Goal: Task Accomplishment & Management: Manage account settings

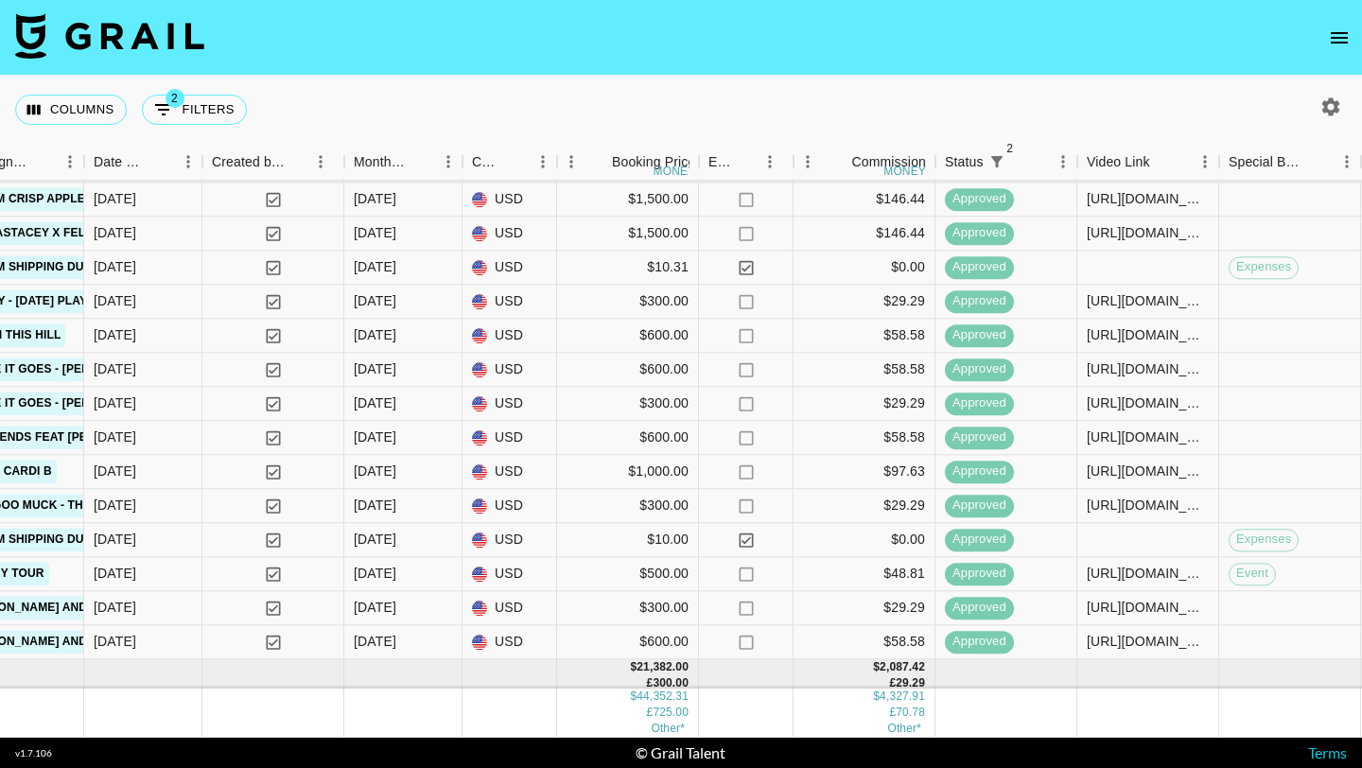
scroll to position [1775, 970]
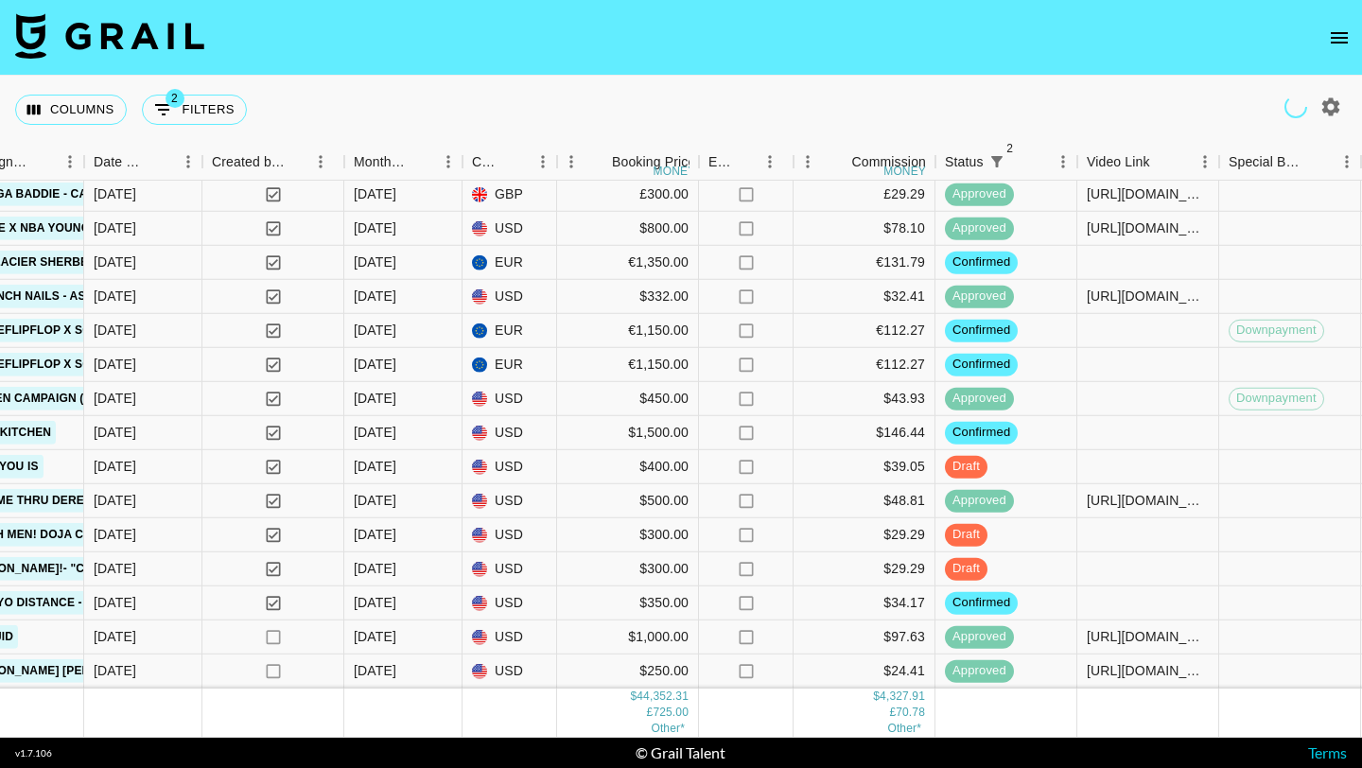
click at [1346, 41] on icon "open drawer" at bounding box center [1339, 37] width 17 height 11
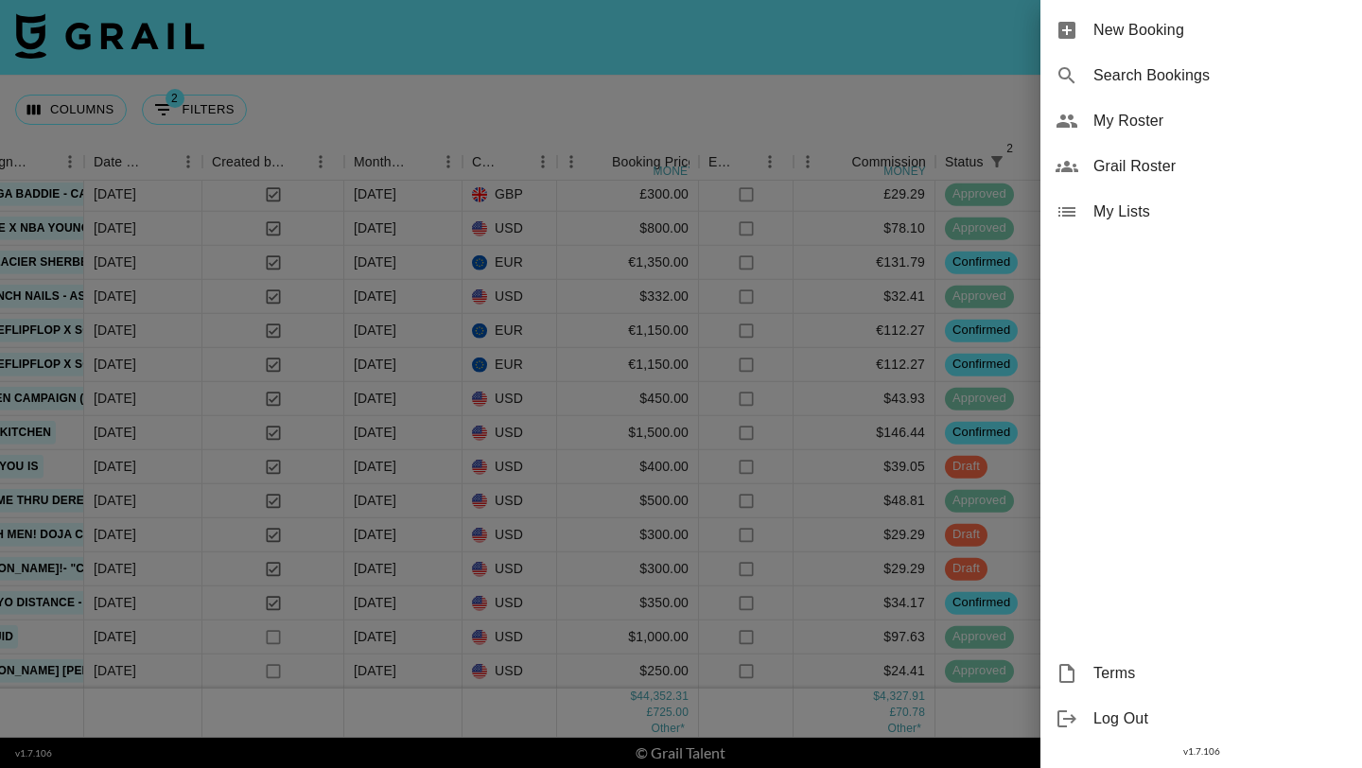
click at [1127, 126] on span "My Roster" at bounding box center [1219, 121] width 253 height 23
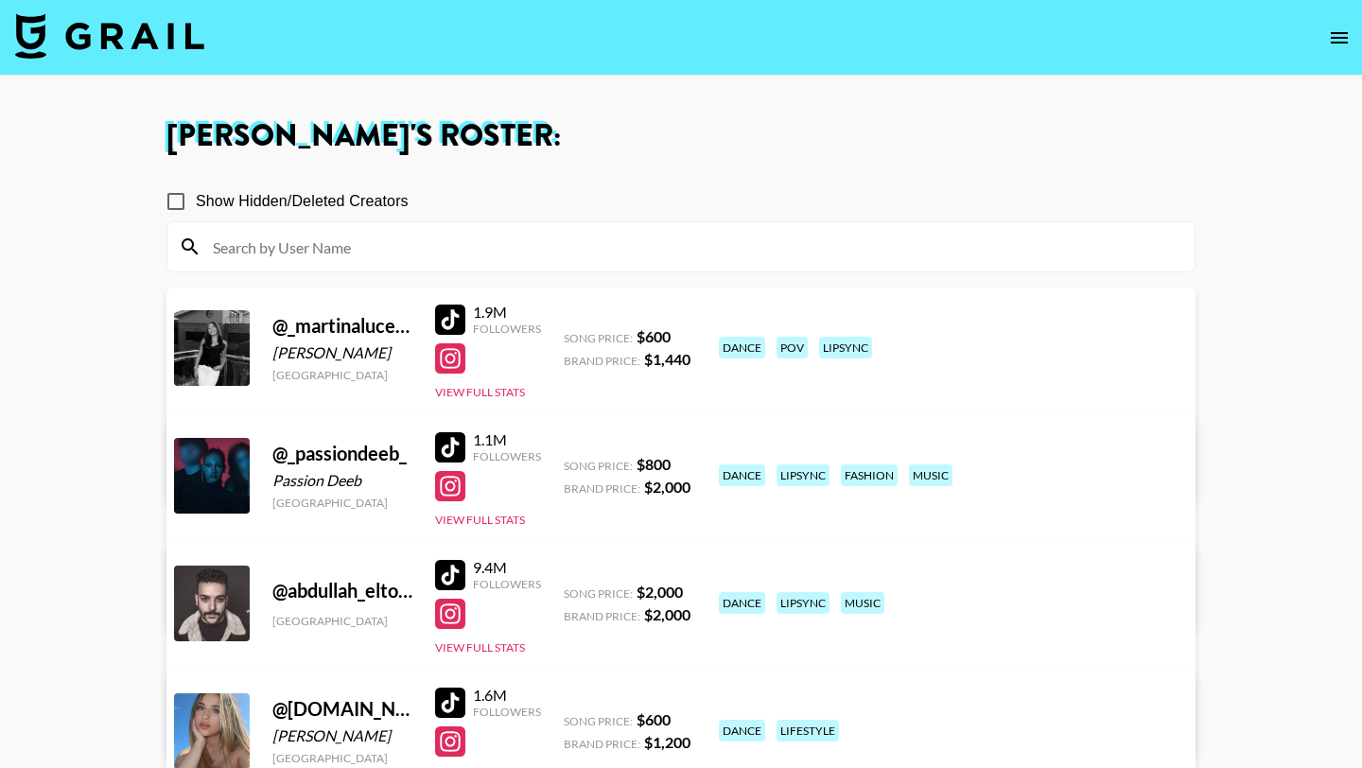
click at [177, 199] on input "Show Hidden/Deleted Creators" at bounding box center [176, 202] width 40 height 40
checkbox input "true"
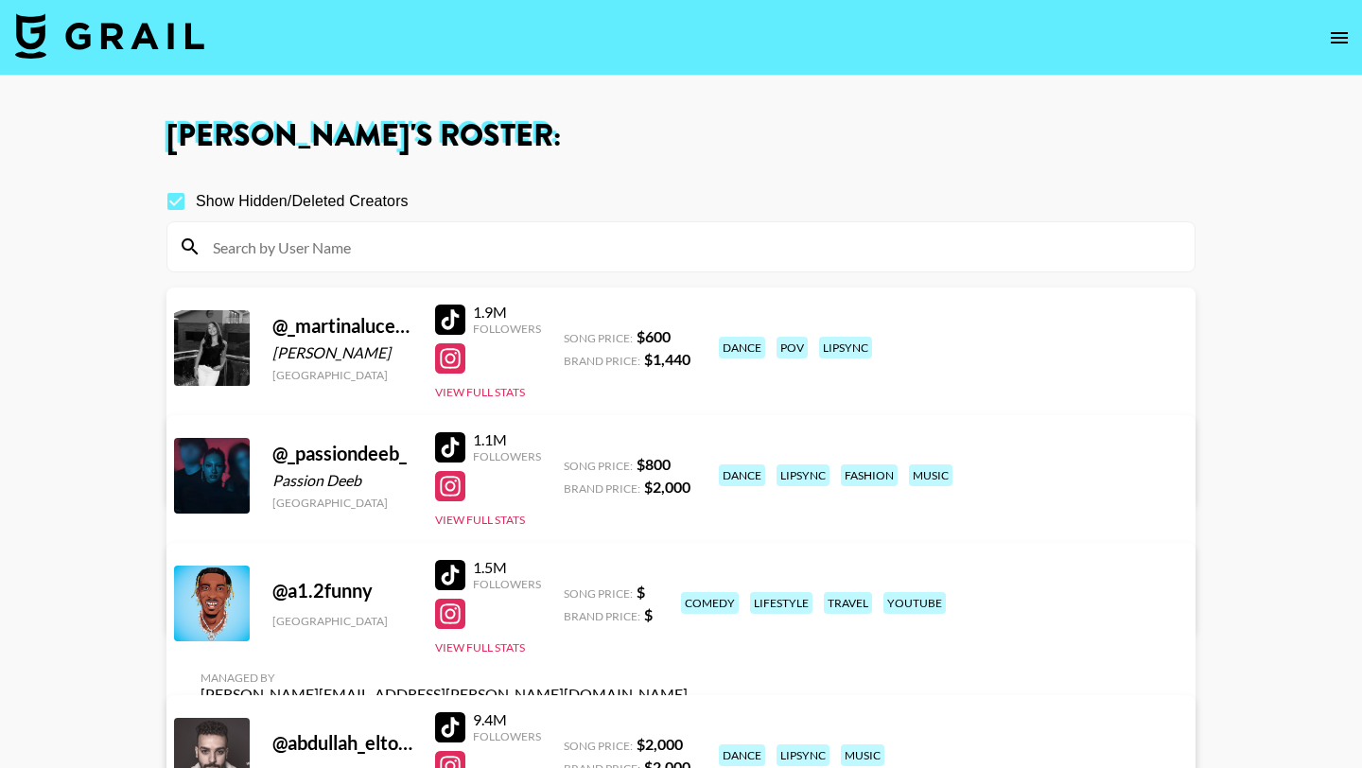
click at [345, 270] on div at bounding box center [680, 246] width 1027 height 49
click at [337, 251] on input at bounding box center [692, 247] width 982 height 30
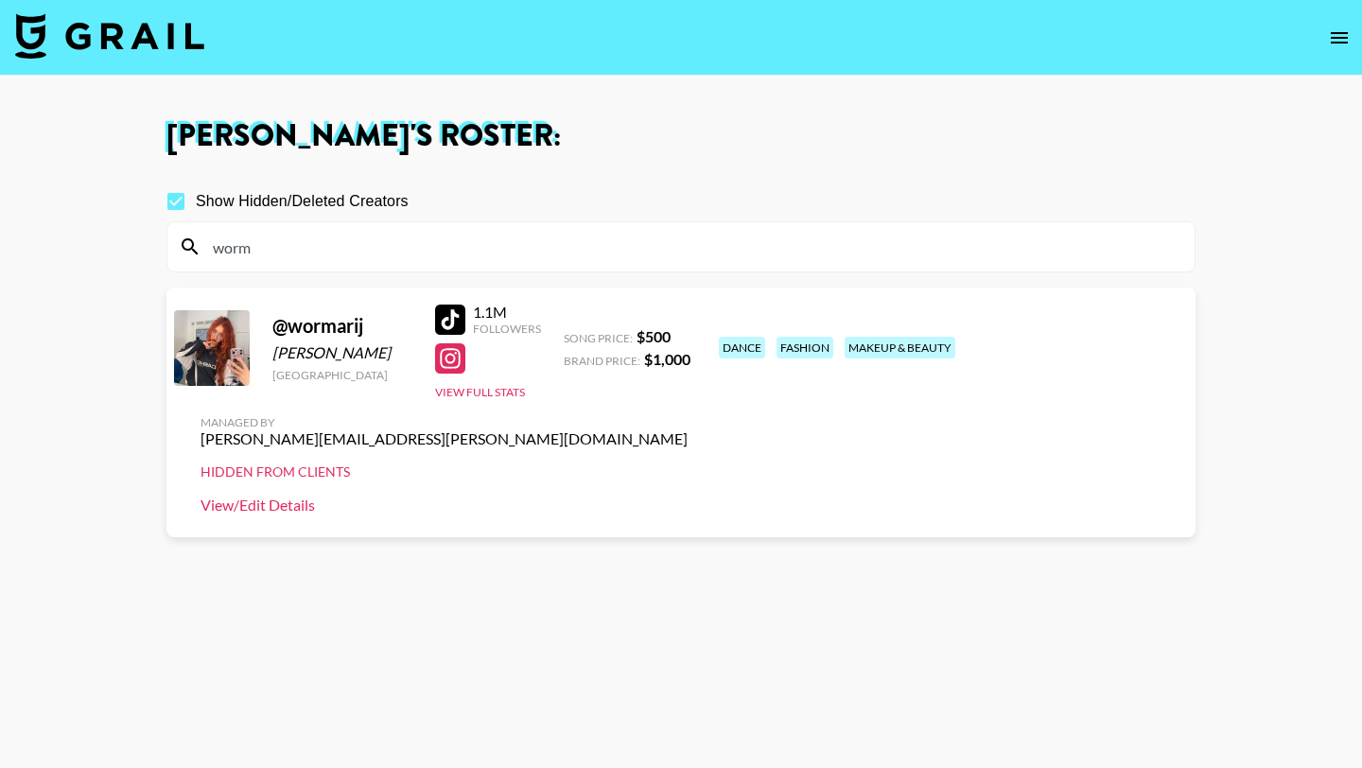
click at [688, 496] on link "View/Edit Details" at bounding box center [443, 505] width 487 height 19
click at [282, 256] on input "worm" at bounding box center [692, 247] width 982 height 30
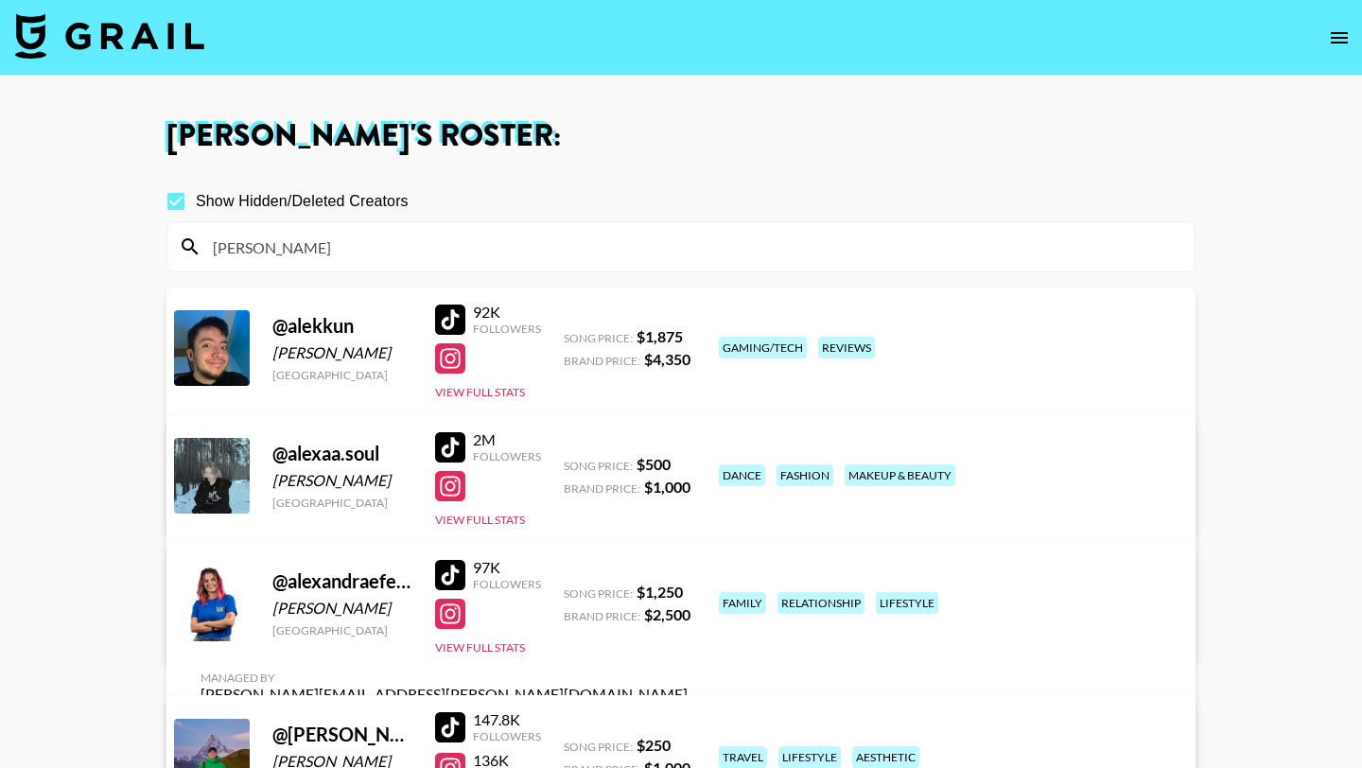
type input "[PERSON_NAME]"
click at [688, 623] on link "View/Edit Details" at bounding box center [443, 632] width 487 height 19
click at [280, 247] on input "[PERSON_NAME]" at bounding box center [692, 247] width 982 height 30
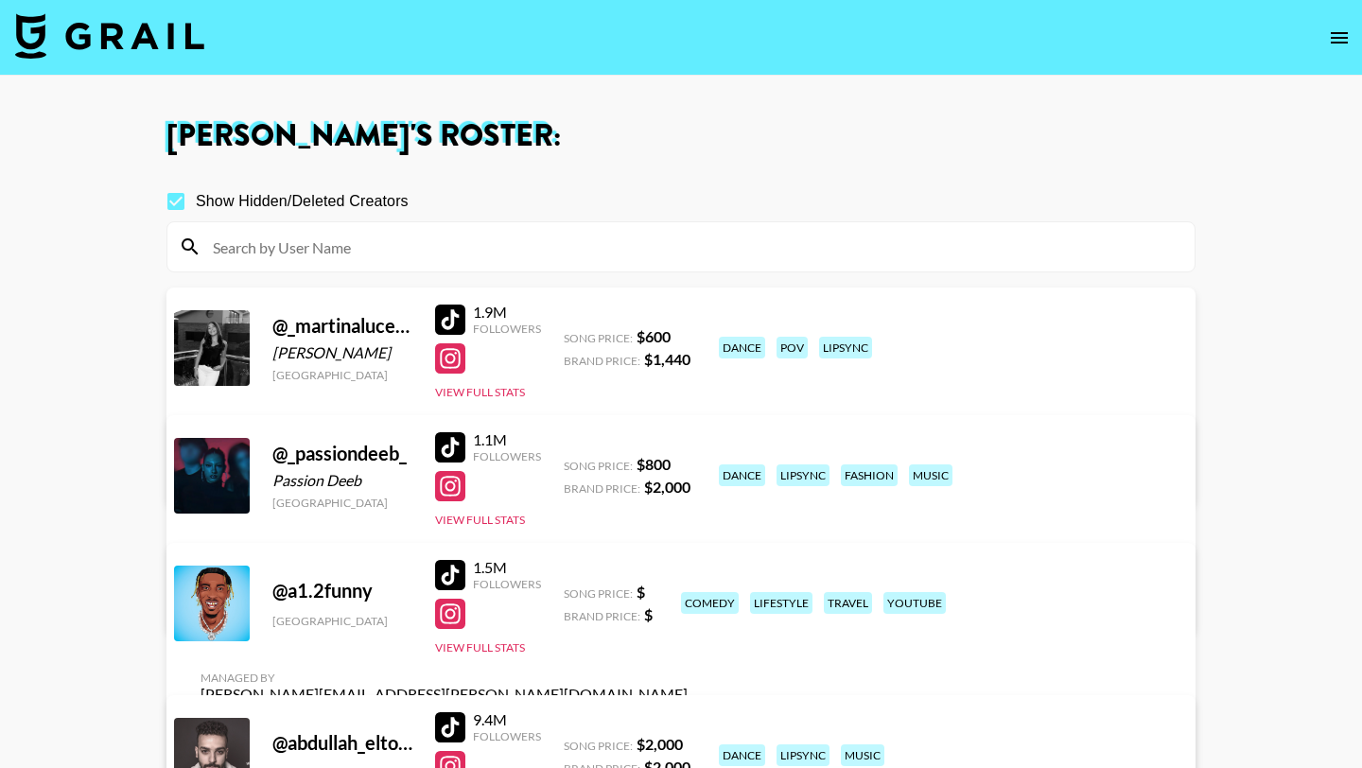
click at [176, 199] on input "Show Hidden/Deleted Creators" at bounding box center [176, 202] width 40 height 40
checkbox input "false"
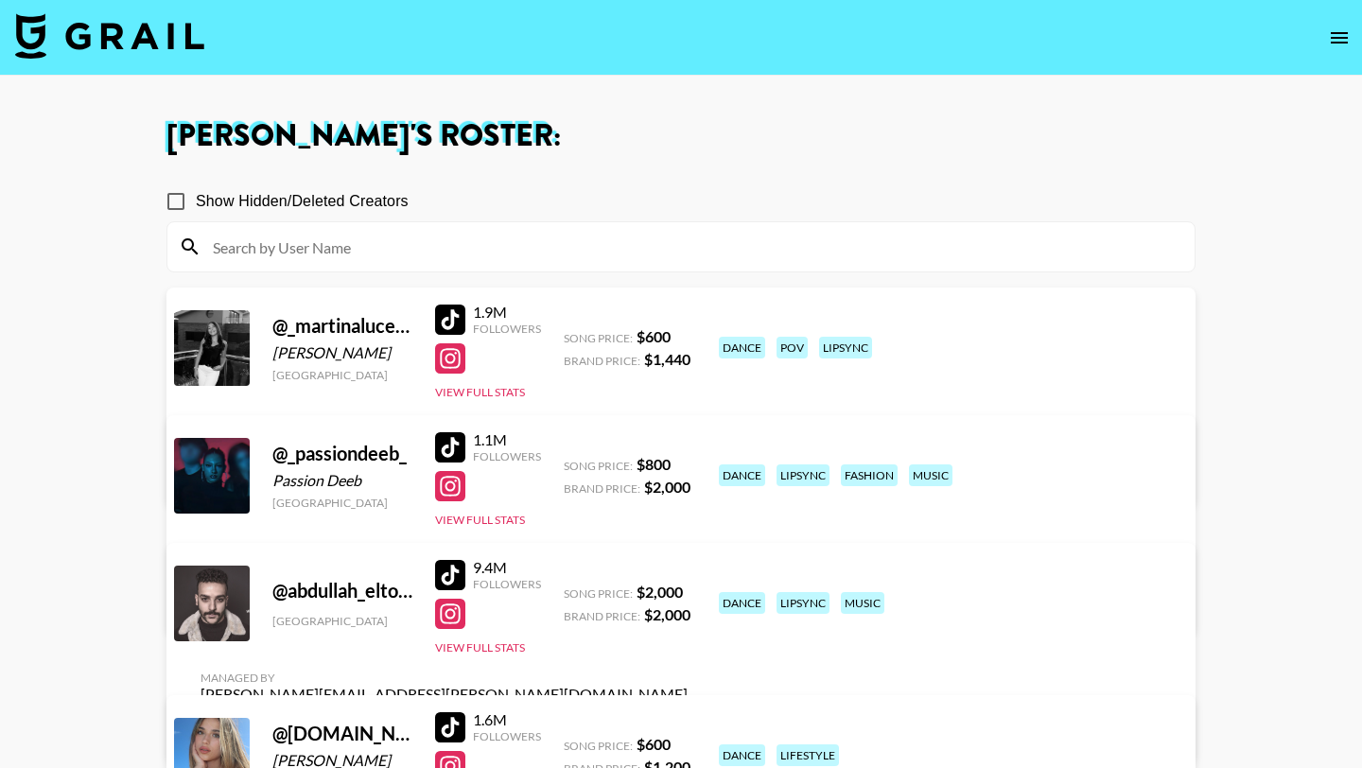
click at [524, 258] on input at bounding box center [692, 247] width 982 height 30
type input "h"
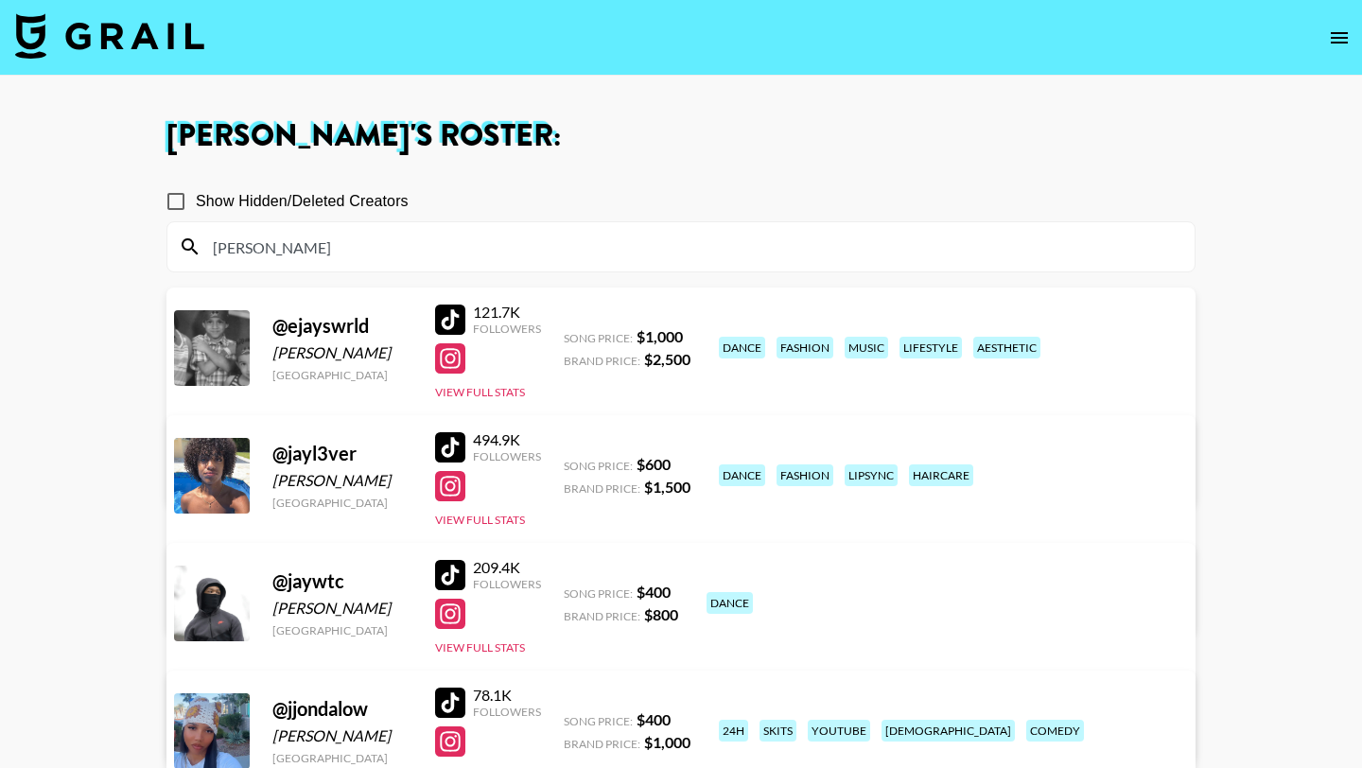
type input "[PERSON_NAME]"
drag, startPoint x: 287, startPoint y: 456, endPoint x: 361, endPoint y: 458, distance: 74.7
click at [361, 458] on div "@ jayl3ver" at bounding box center [342, 454] width 140 height 24
copy div "jayl3ver"
click at [286, 261] on input "[PERSON_NAME]" at bounding box center [692, 247] width 982 height 30
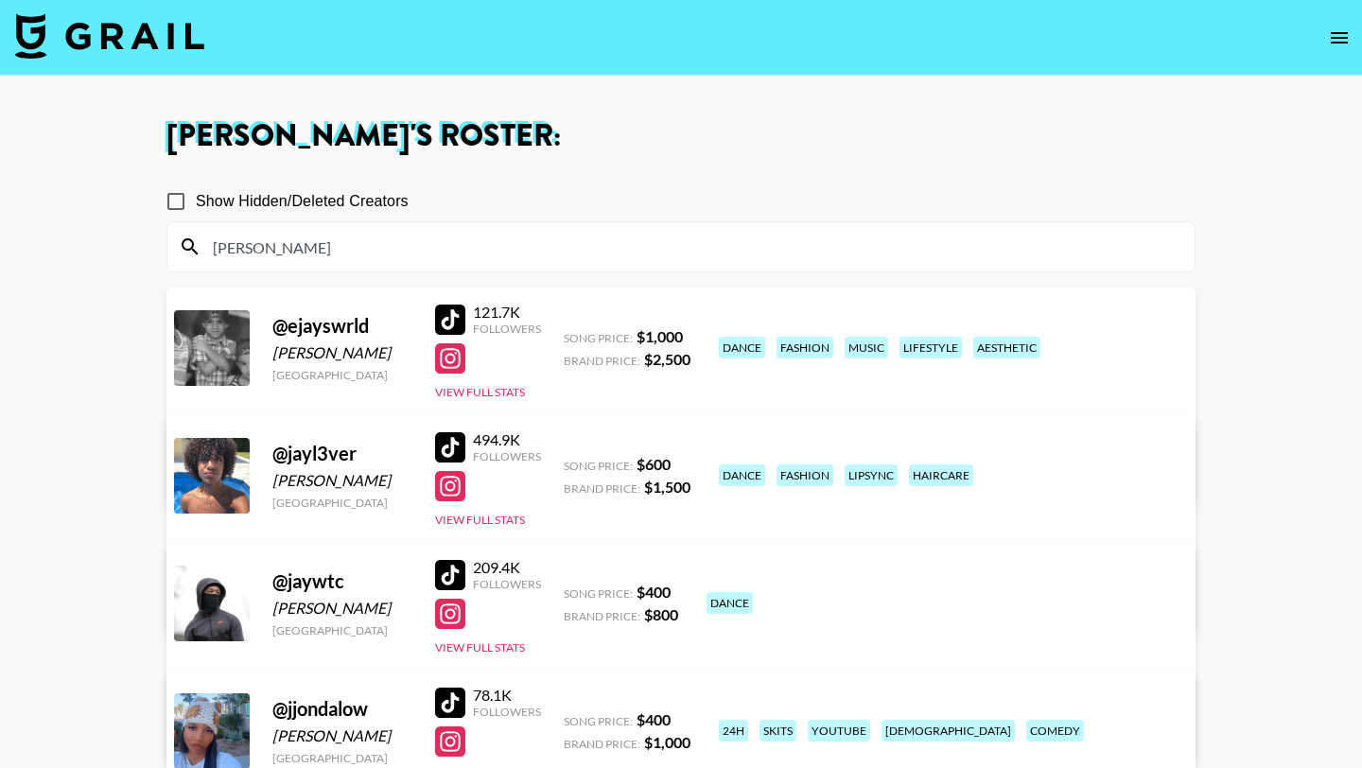
click at [286, 261] on input "[PERSON_NAME]" at bounding box center [692, 247] width 982 height 30
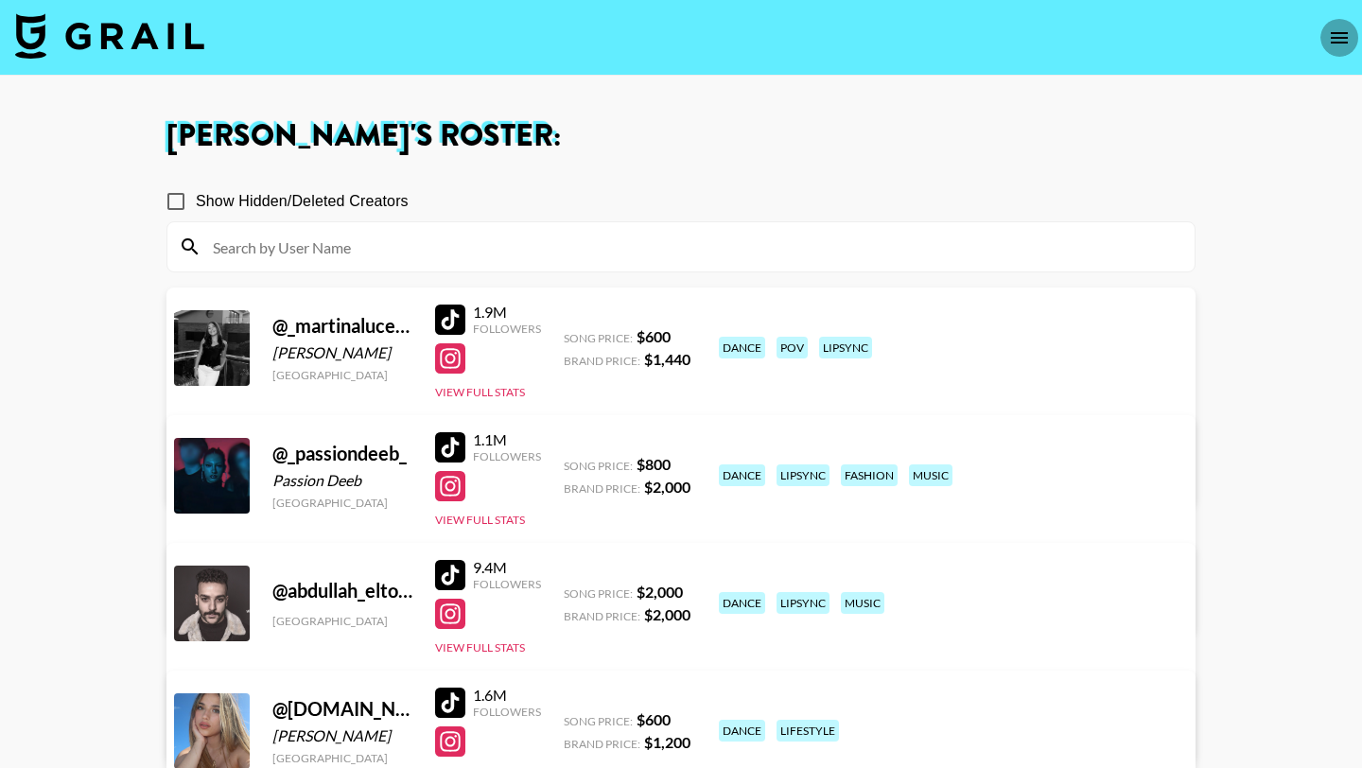
click at [1338, 38] on icon "open drawer" at bounding box center [1339, 37] width 23 height 23
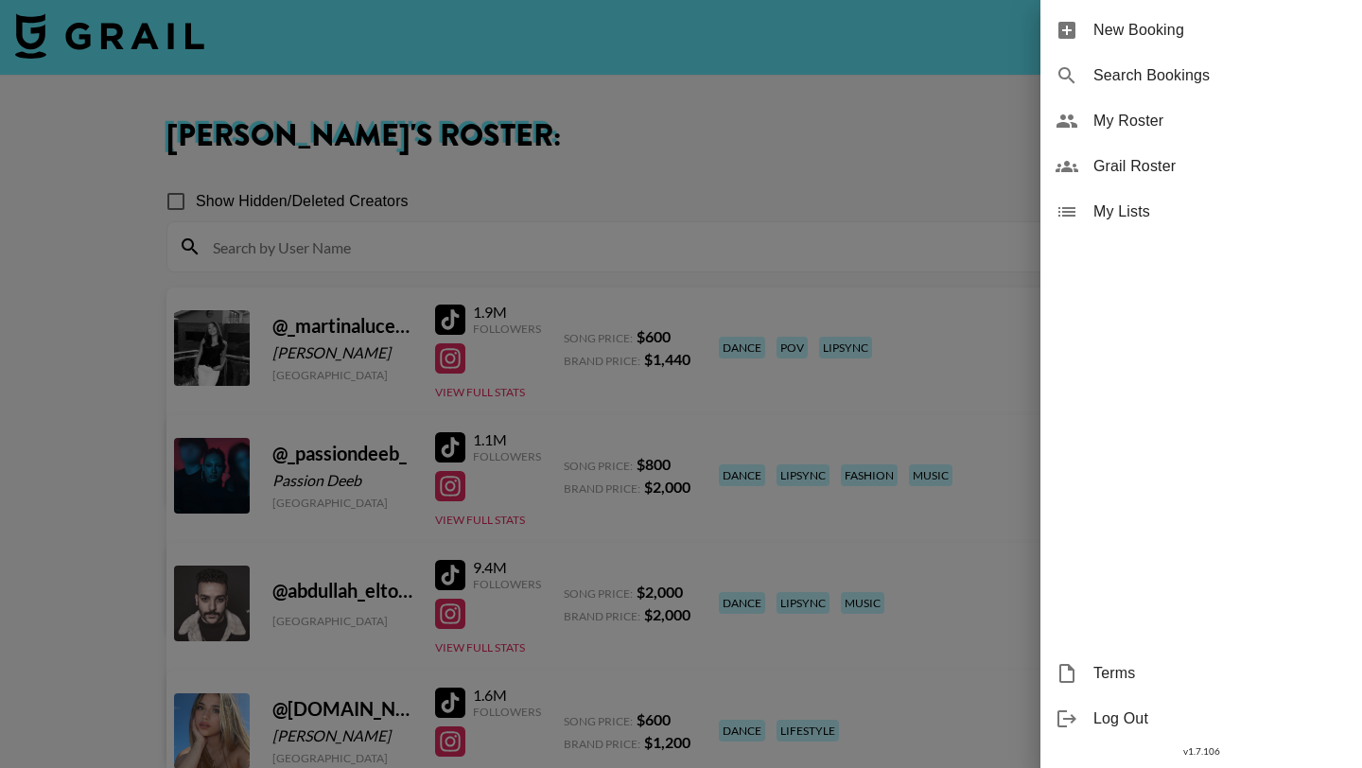
click at [1170, 165] on span "Grail Roster" at bounding box center [1219, 166] width 253 height 23
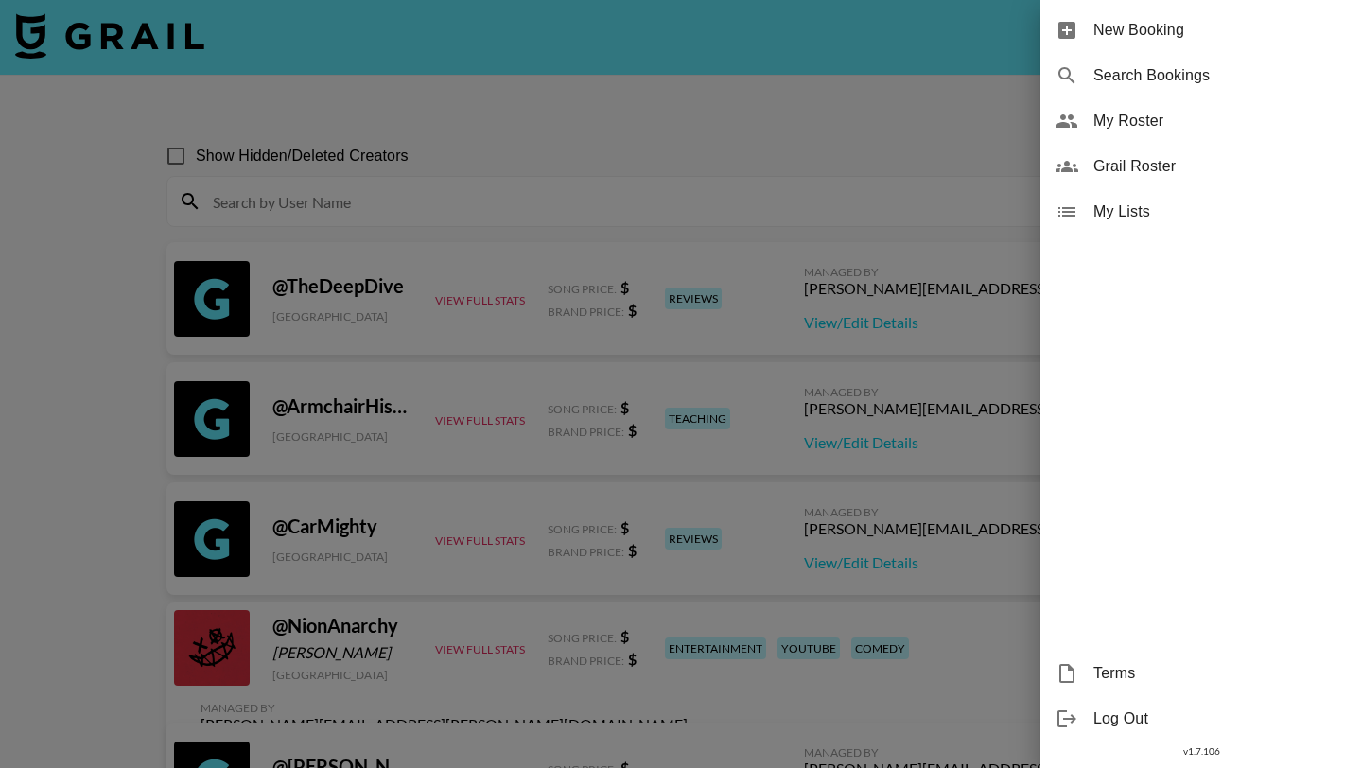
click at [463, 201] on div at bounding box center [681, 384] width 1362 height 768
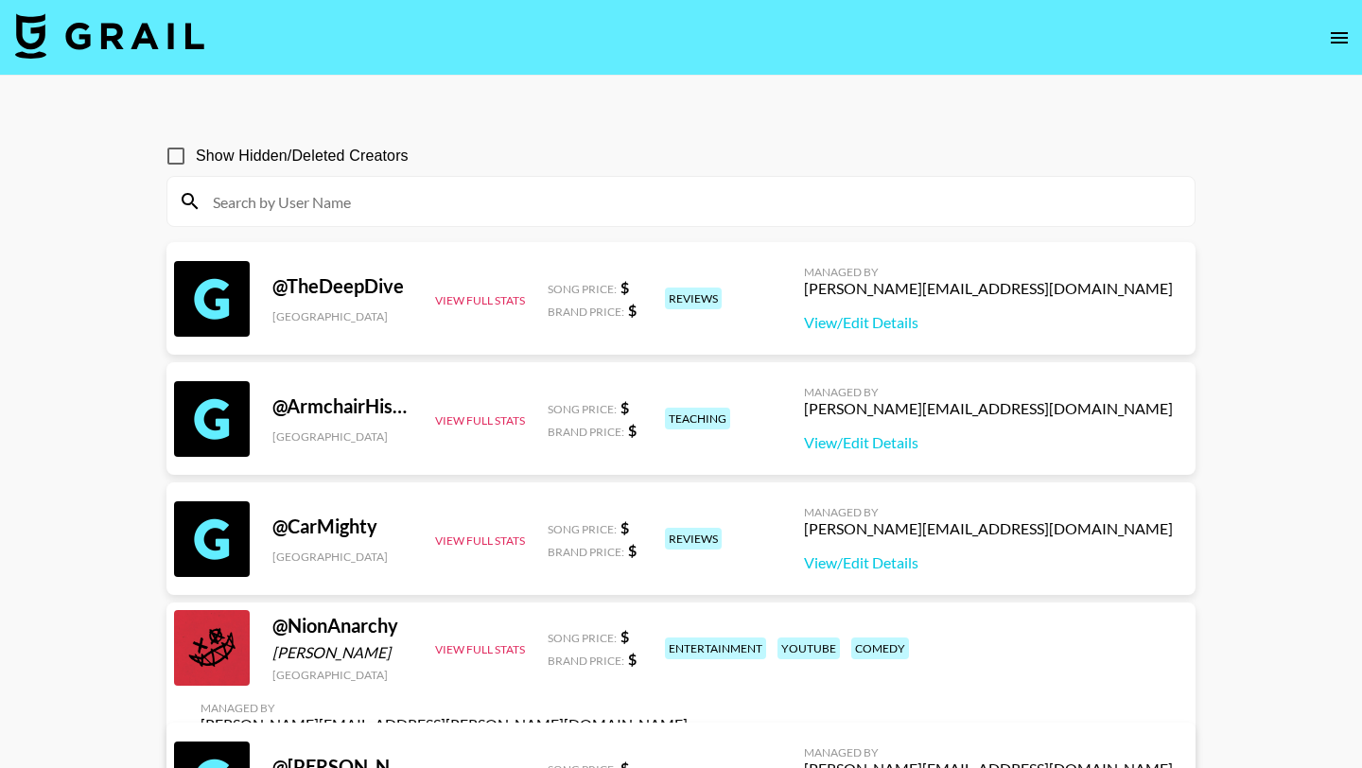
click at [433, 190] on input at bounding box center [692, 201] width 982 height 30
paste input "jayl3ver"
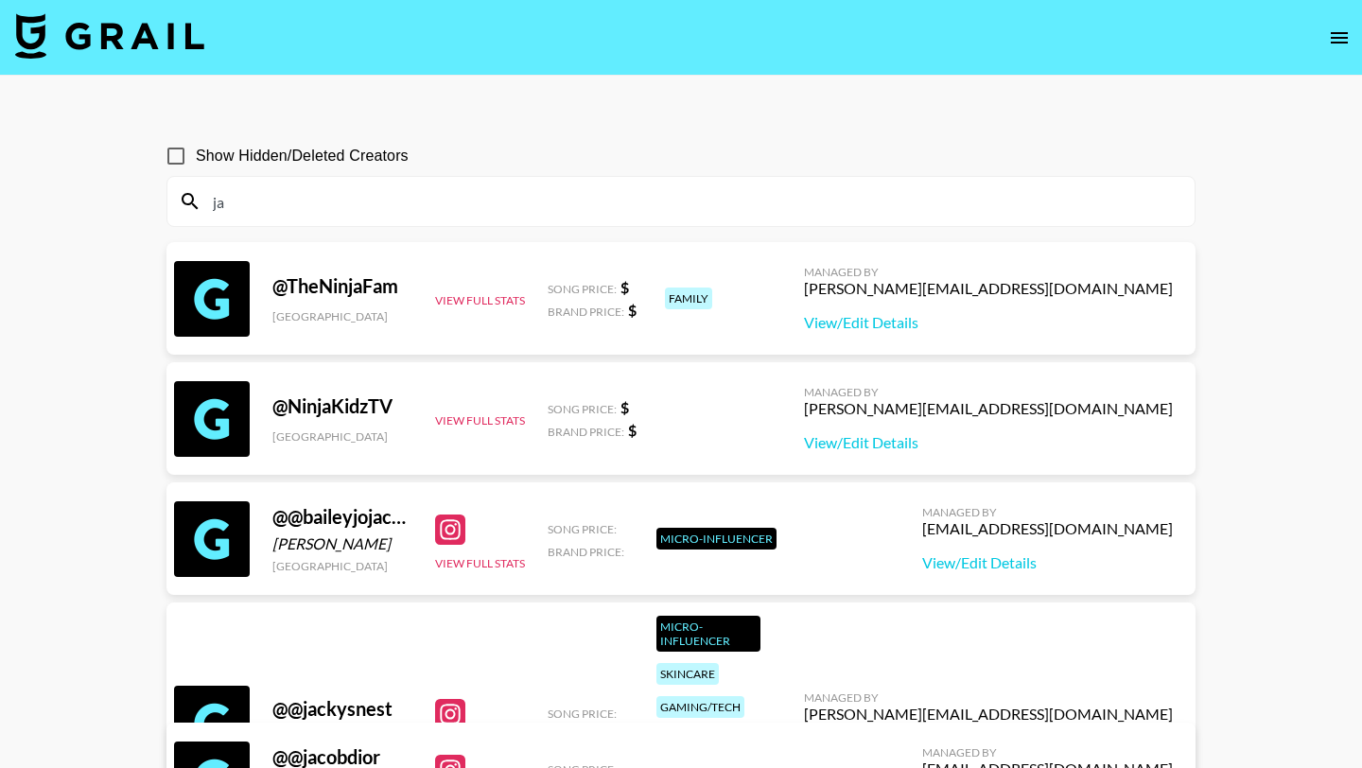
type input "j"
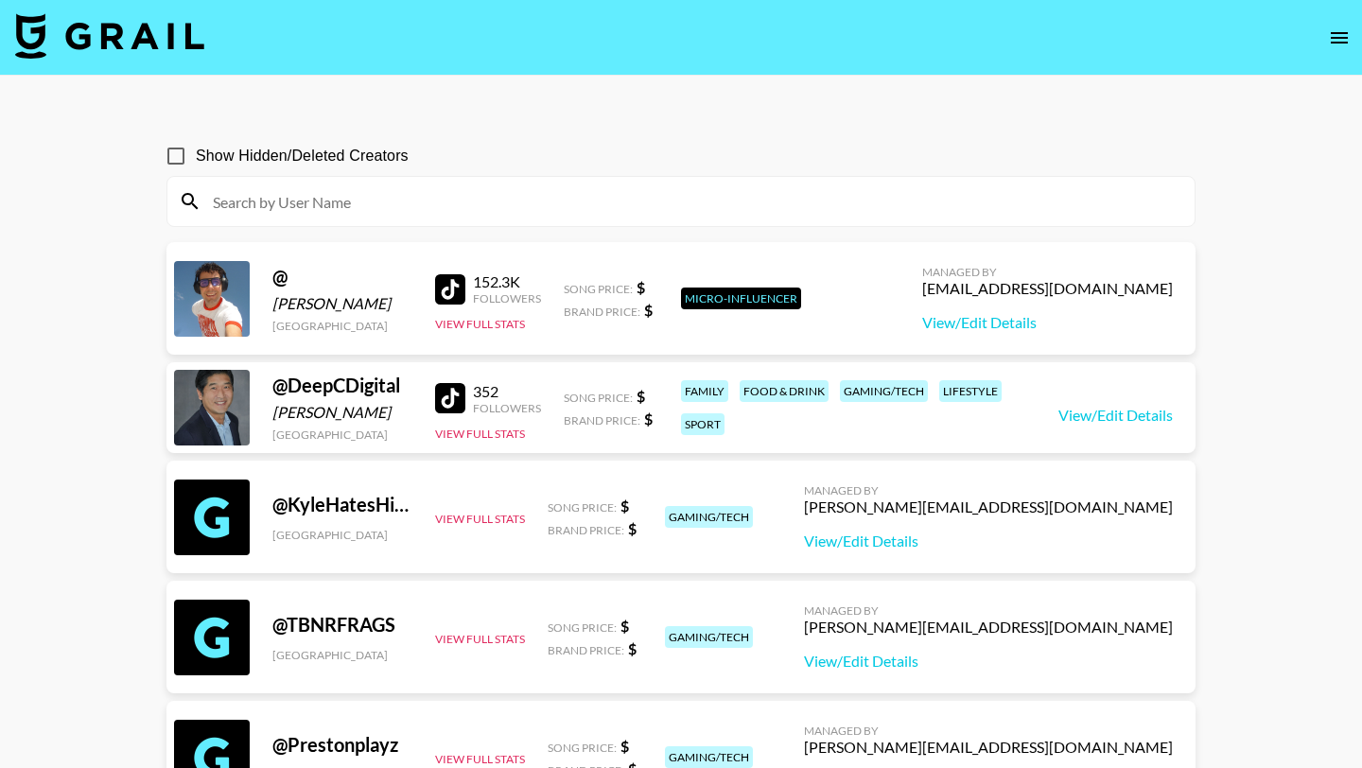
click at [170, 28] on img at bounding box center [109, 35] width 189 height 45
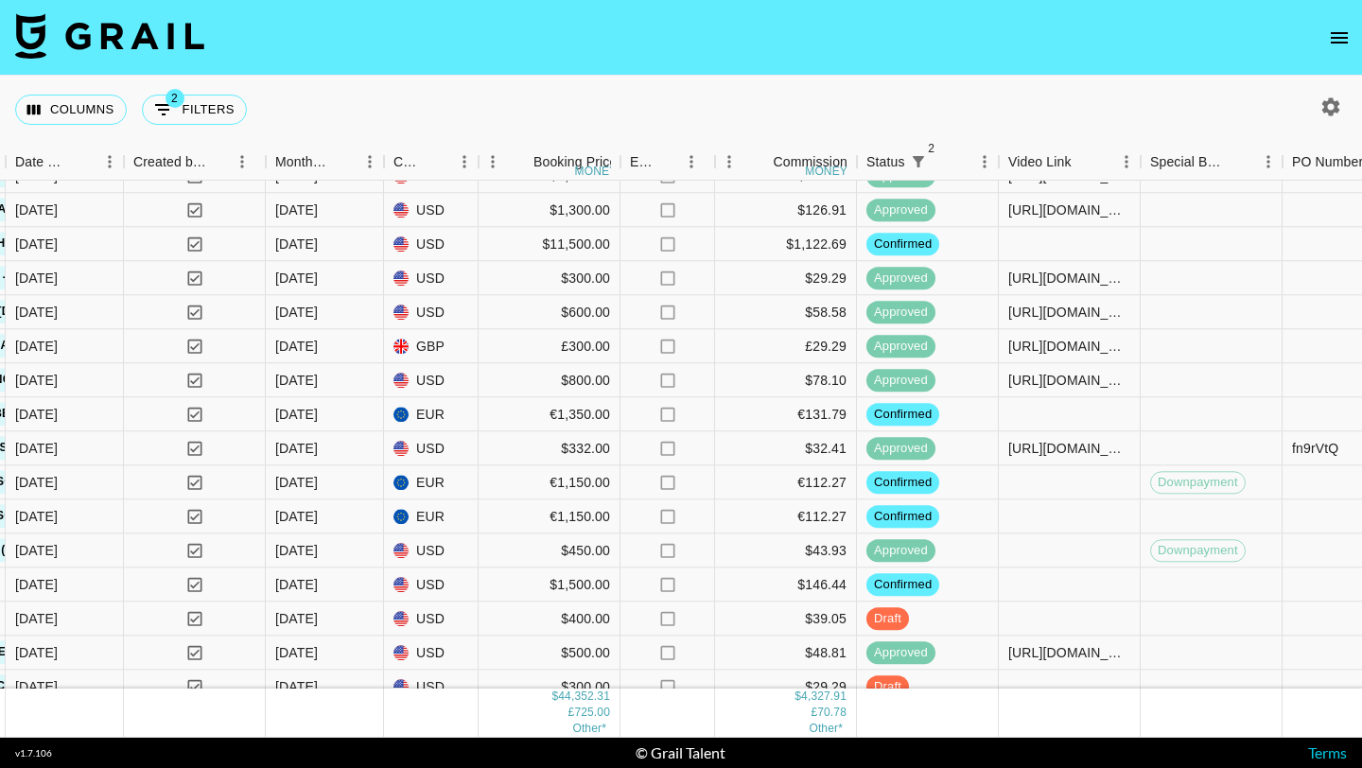
scroll to position [1775, 1049]
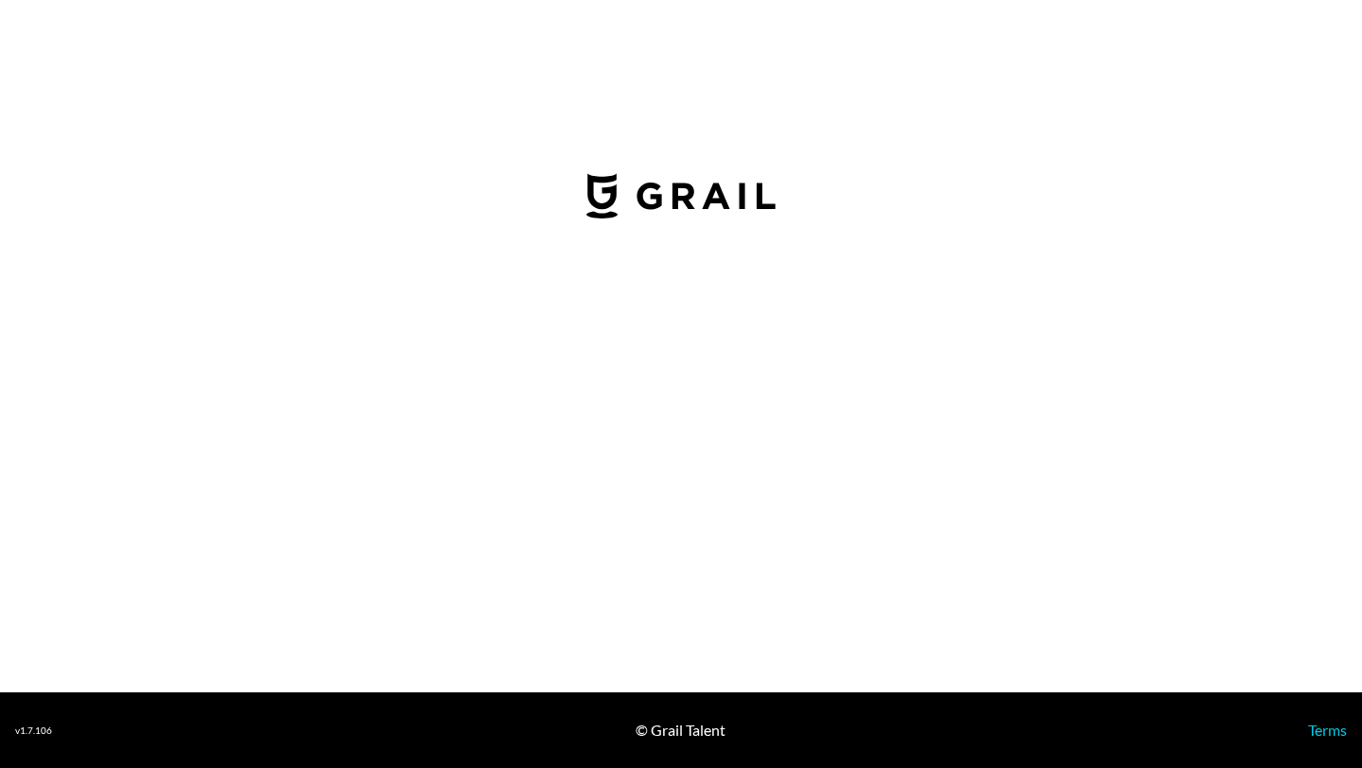
select select "USD"
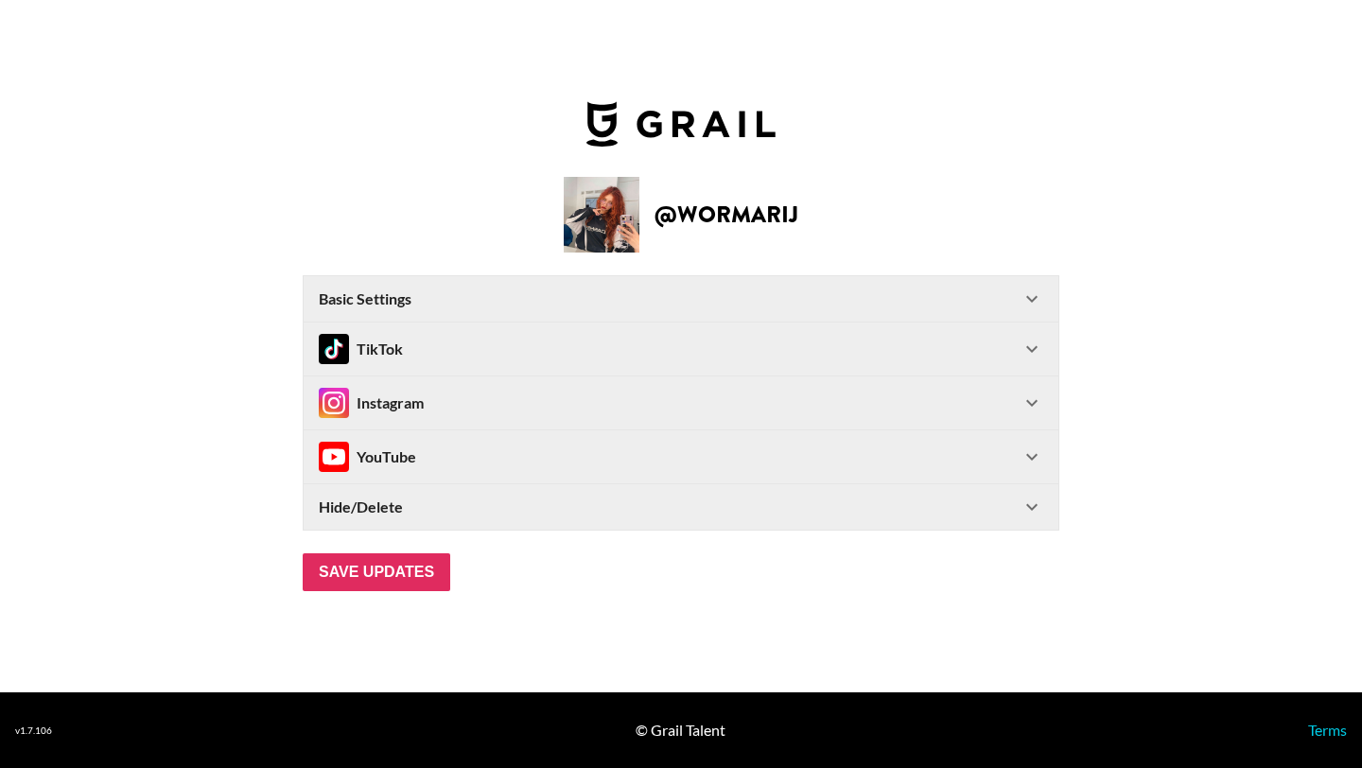
click at [505, 503] on div "Hide/Delete" at bounding box center [670, 506] width 702 height 19
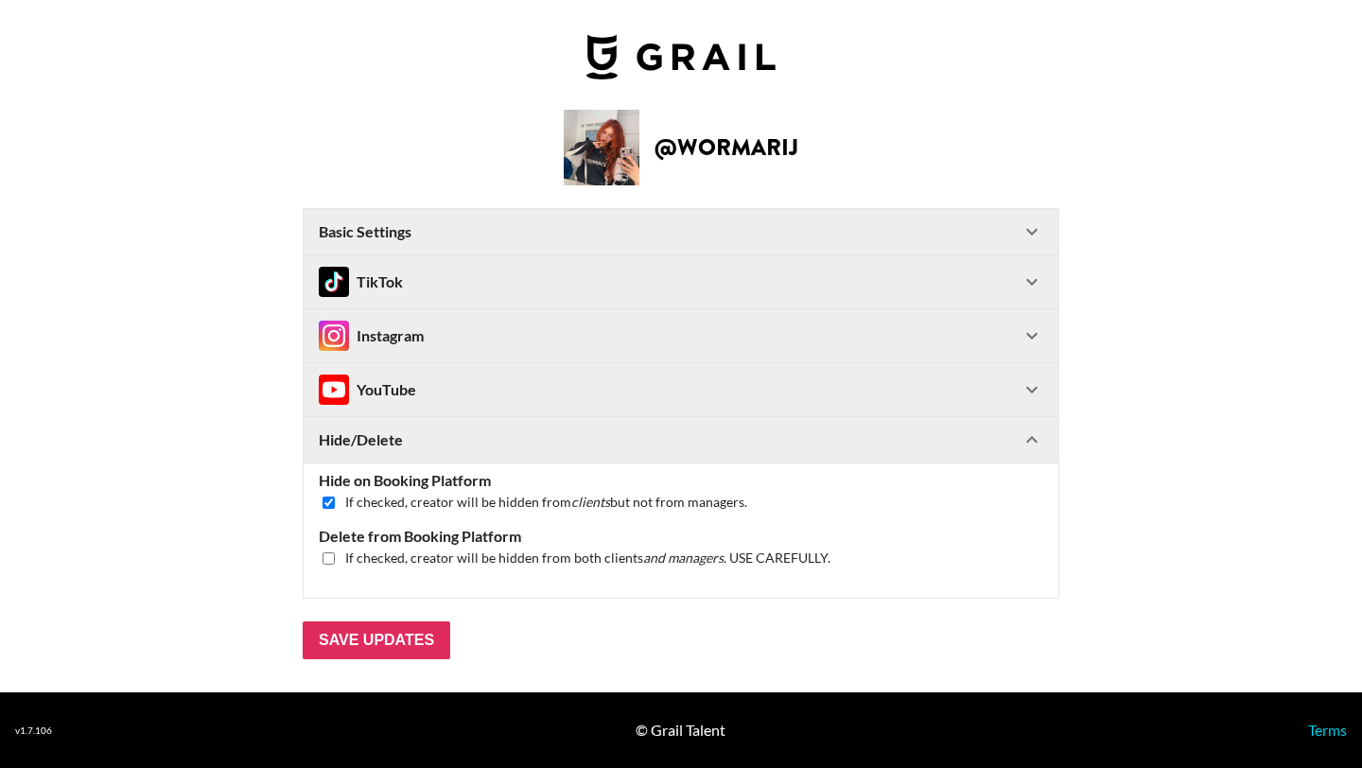
click at [327, 499] on input "checkbox" at bounding box center [328, 503] width 12 height 12
checkbox input "false"
click at [357, 647] on input "Save Updates" at bounding box center [377, 640] width 148 height 38
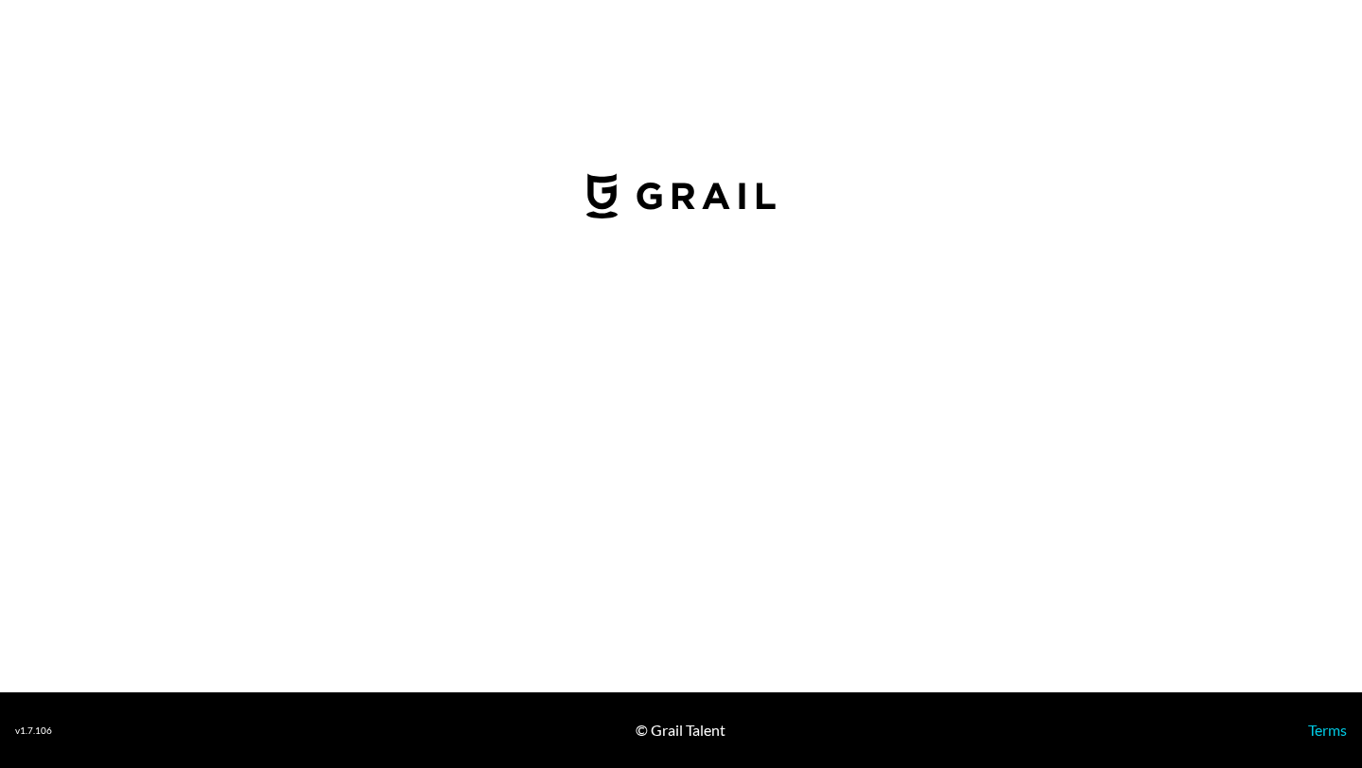
select select "USD"
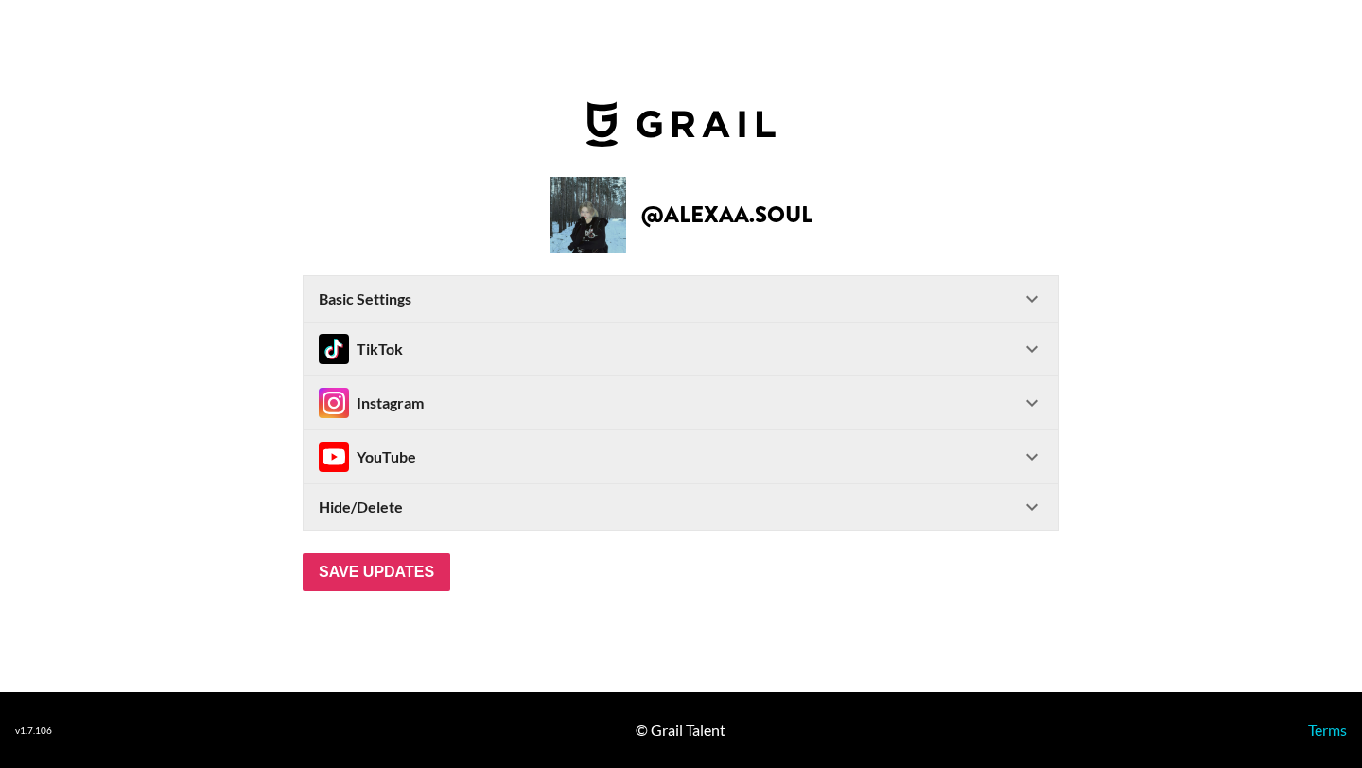
click at [546, 509] on div "Hide/Delete" at bounding box center [670, 506] width 702 height 19
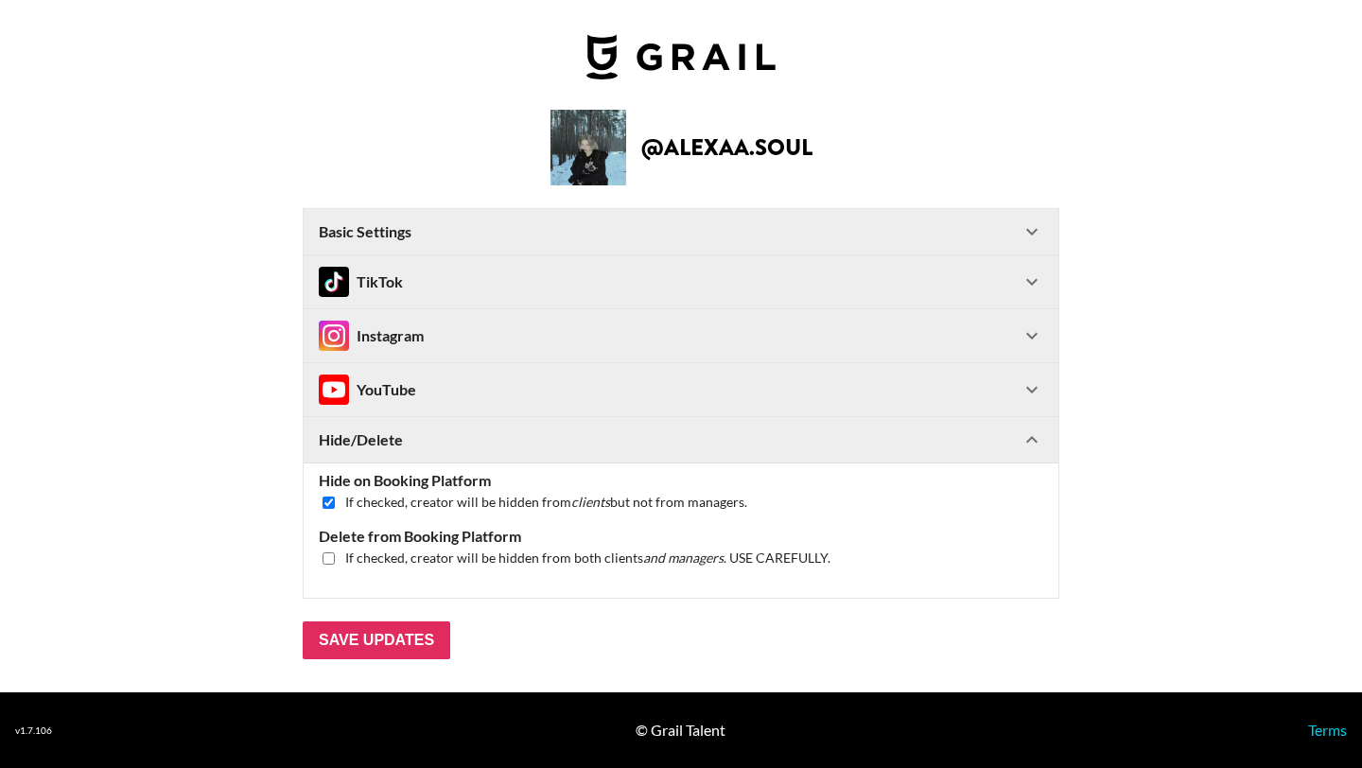
click at [326, 503] on input "checkbox" at bounding box center [328, 503] width 12 height 12
checkbox input "false"
click at [363, 625] on input "Save Updates" at bounding box center [377, 640] width 148 height 38
